Goal: Task Accomplishment & Management: Use online tool/utility

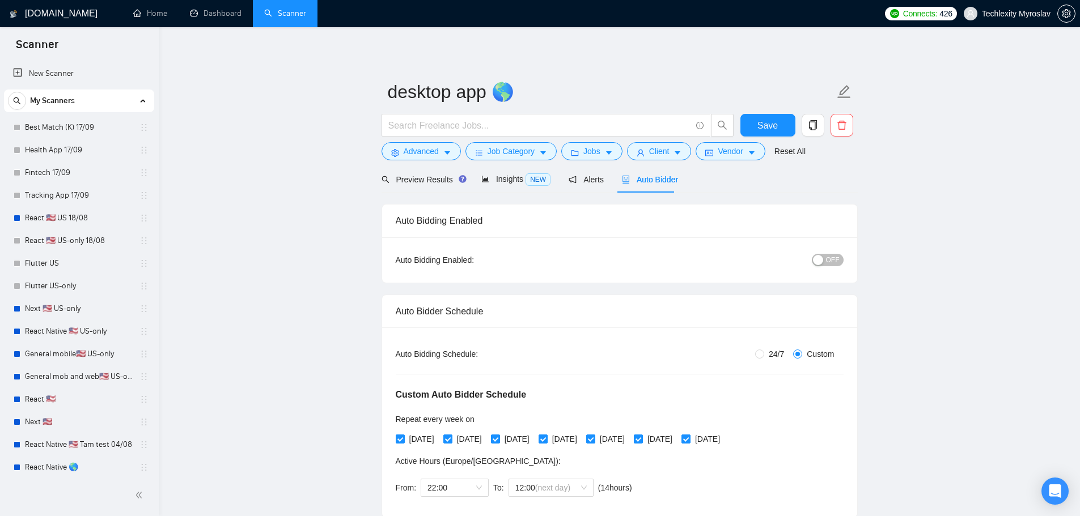
drag, startPoint x: 79, startPoint y: 152, endPoint x: 638, endPoint y: 50, distance: 567.5
click at [79, 152] on link "Health App 17/09" at bounding box center [79, 150] width 108 height 23
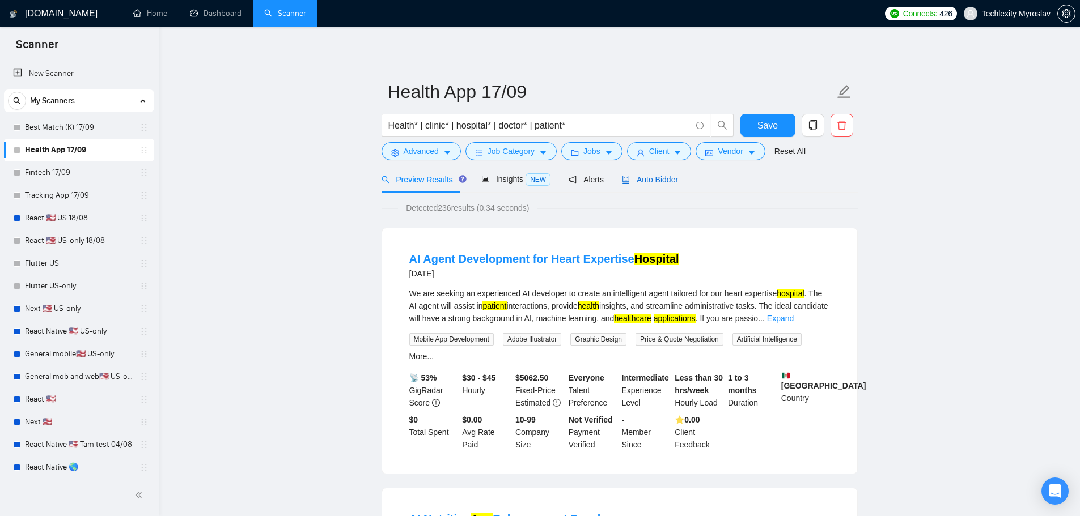
drag, startPoint x: 633, startPoint y: 179, endPoint x: 626, endPoint y: 185, distance: 8.9
click at [633, 179] on span "Auto Bidder" at bounding box center [650, 179] width 56 height 9
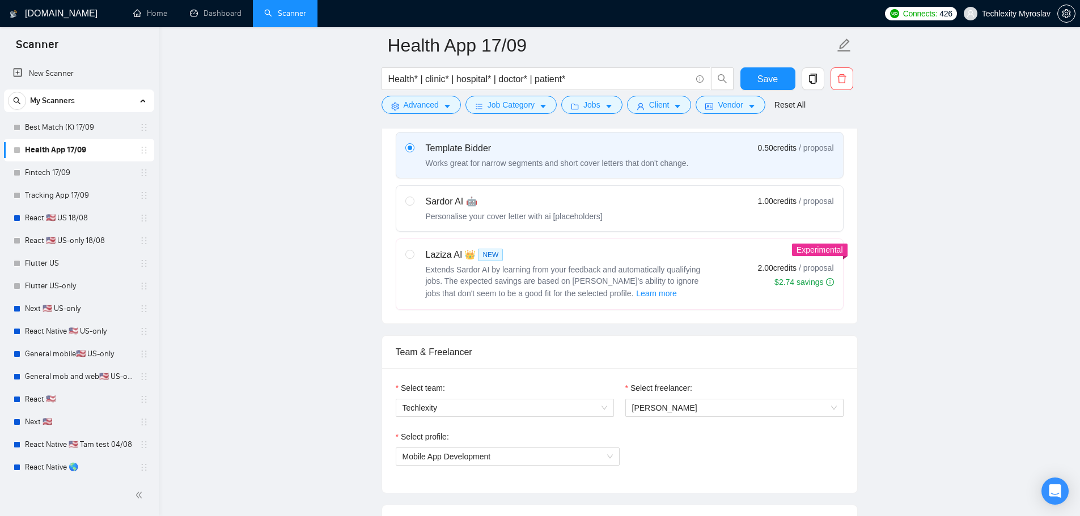
scroll to position [737, 0]
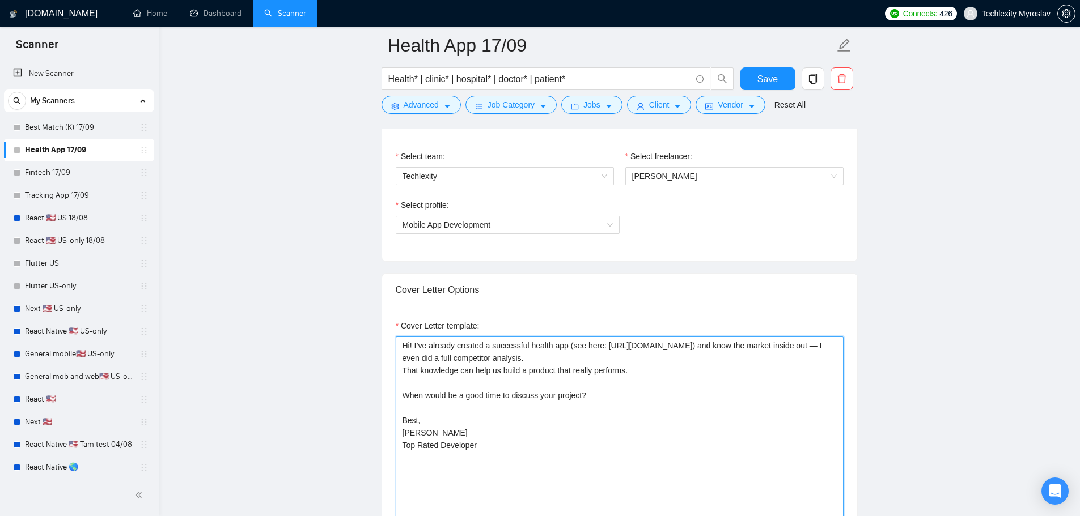
click at [571, 387] on textarea "Hi! I’ve already created a successful health app (see here: https://apps.apple.…" at bounding box center [620, 464] width 448 height 255
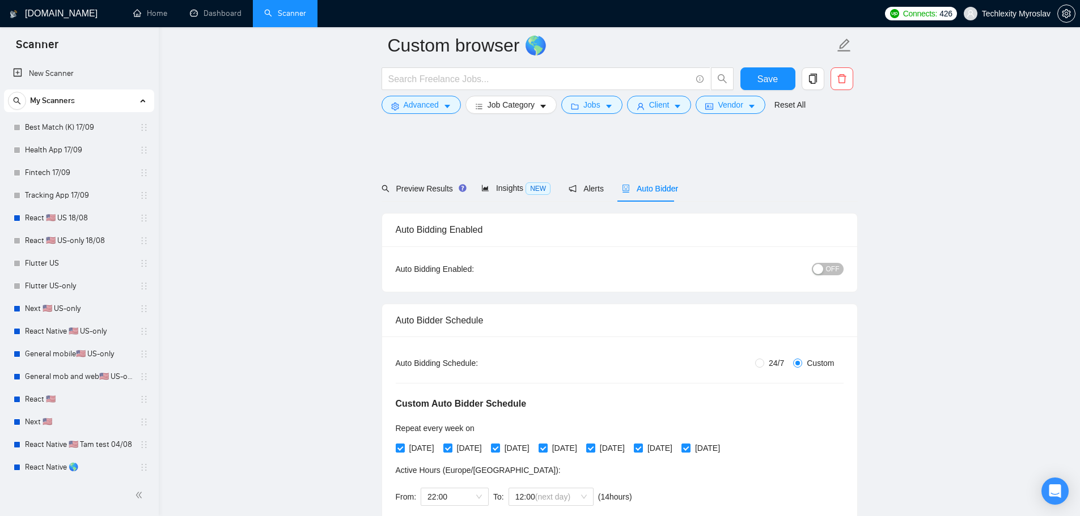
scroll to position [737, 0]
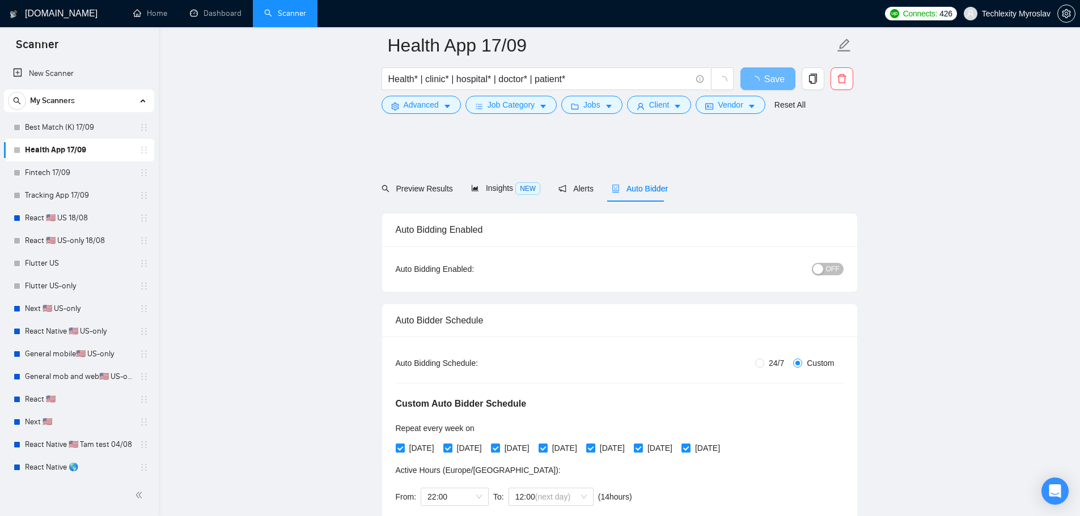
scroll to position [737, 0]
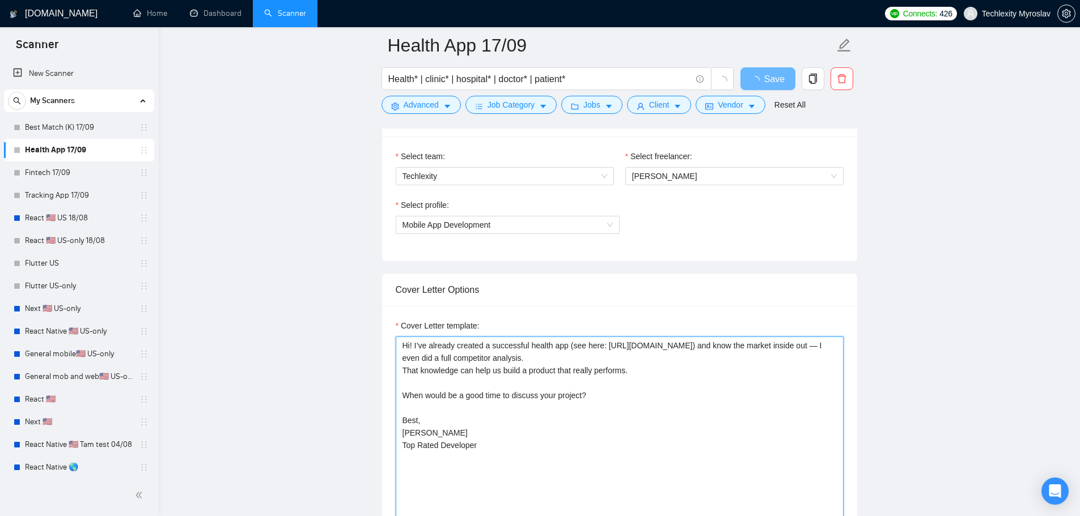
drag, startPoint x: 0, startPoint y: 0, endPoint x: 553, endPoint y: 401, distance: 682.7
click at [553, 401] on textarea "Hi! I’ve already created a successful health app (see here: [URL][DOMAIN_NAME])…" at bounding box center [620, 464] width 448 height 255
